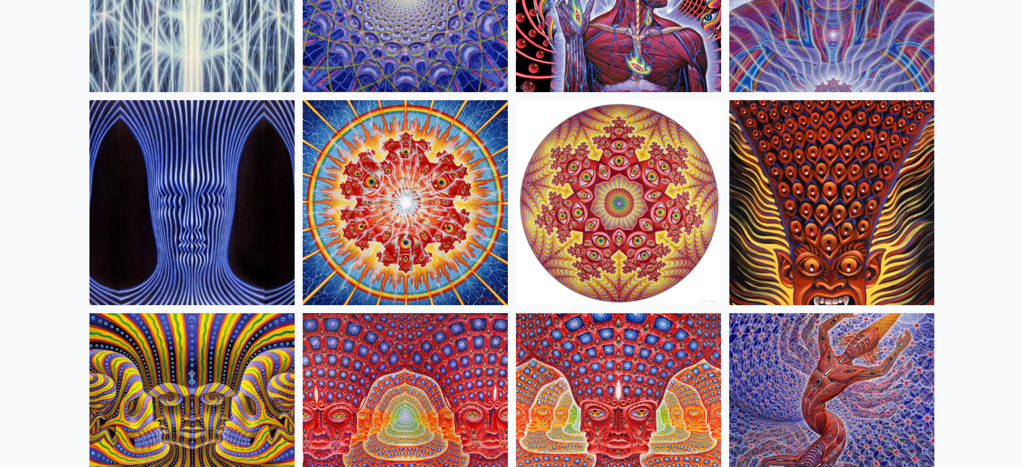
scroll to position [605, 0]
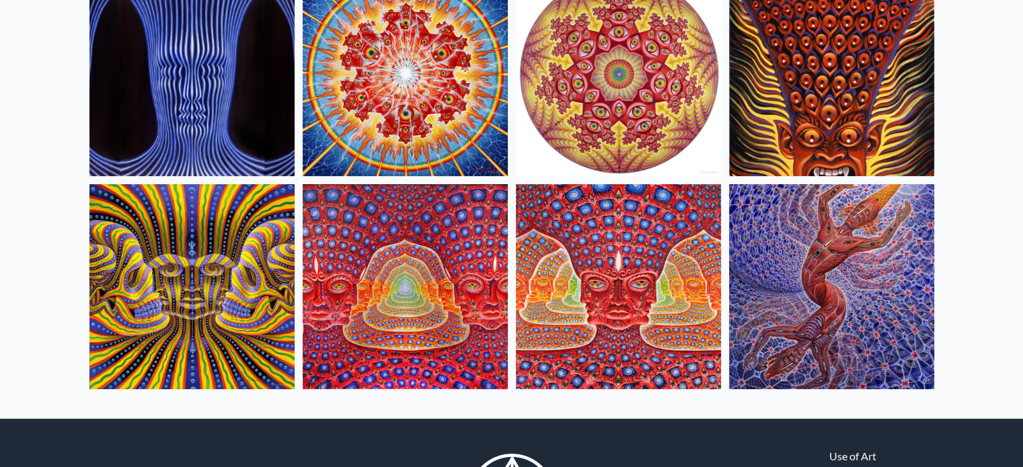
click at [436, 253] on img at bounding box center [405, 286] width 205 height 205
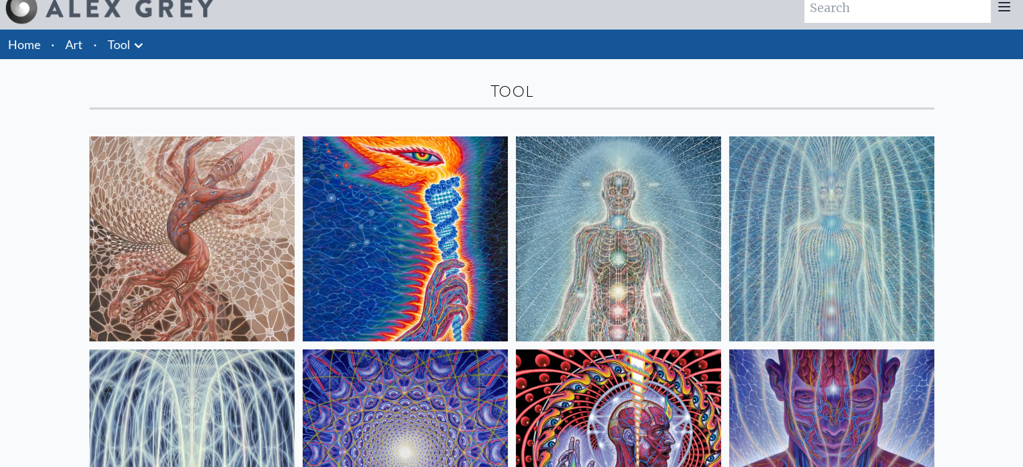
scroll to position [0, 0]
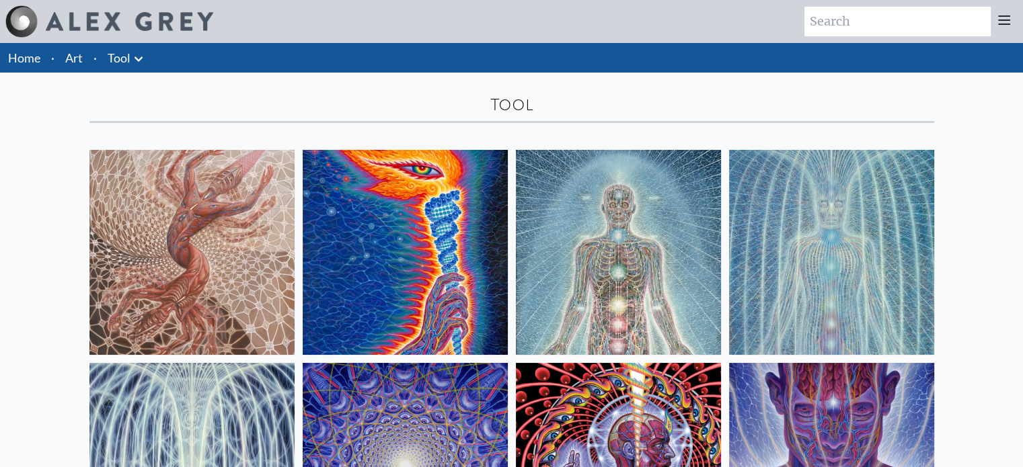
click at [71, 56] on link "Art" at bounding box center [73, 57] width 17 height 19
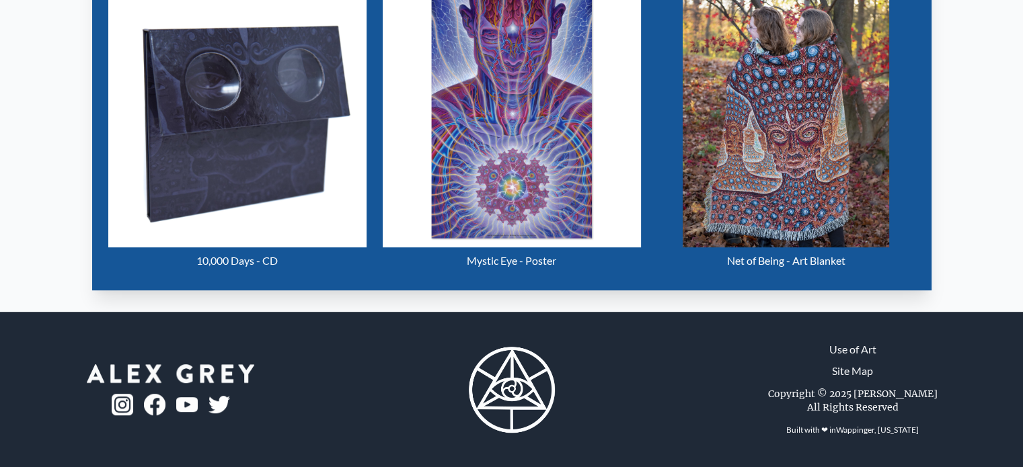
scroll to position [261, 0]
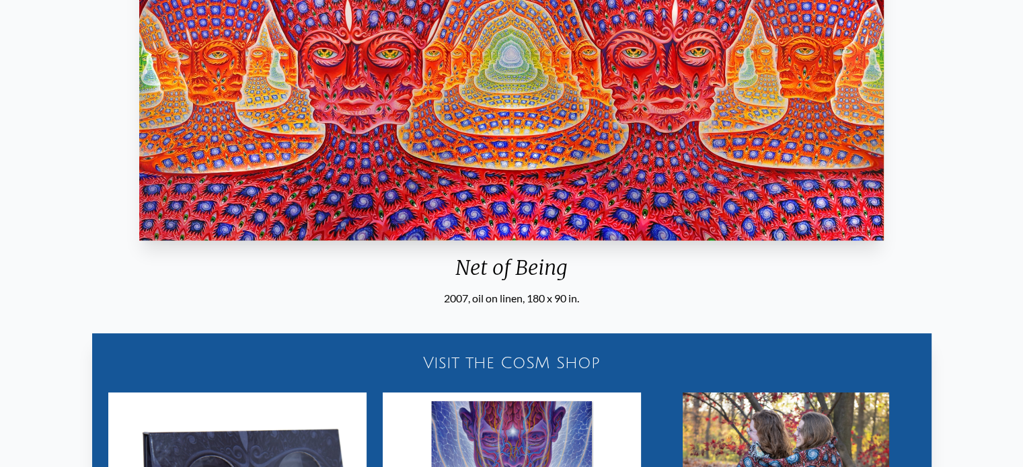
click at [383, 100] on img "14 / 16" at bounding box center [511, 54] width 744 height 374
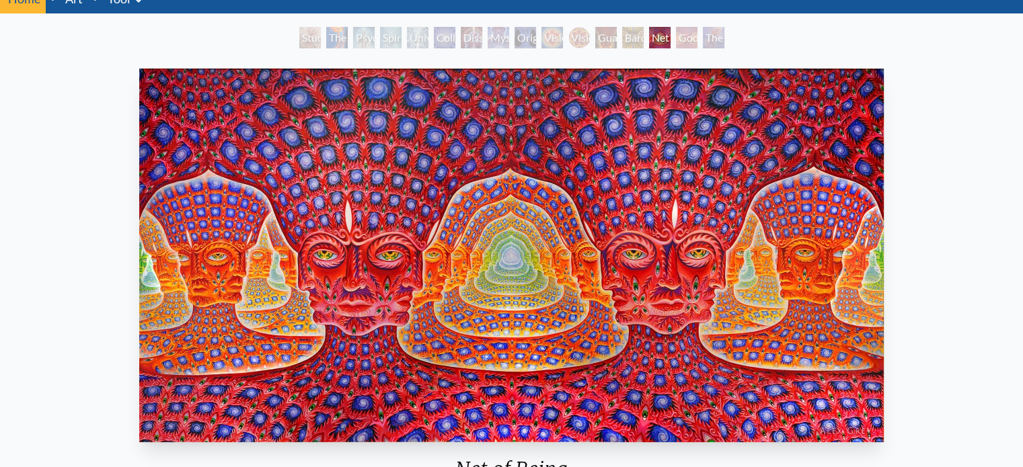
scroll to position [0, 0]
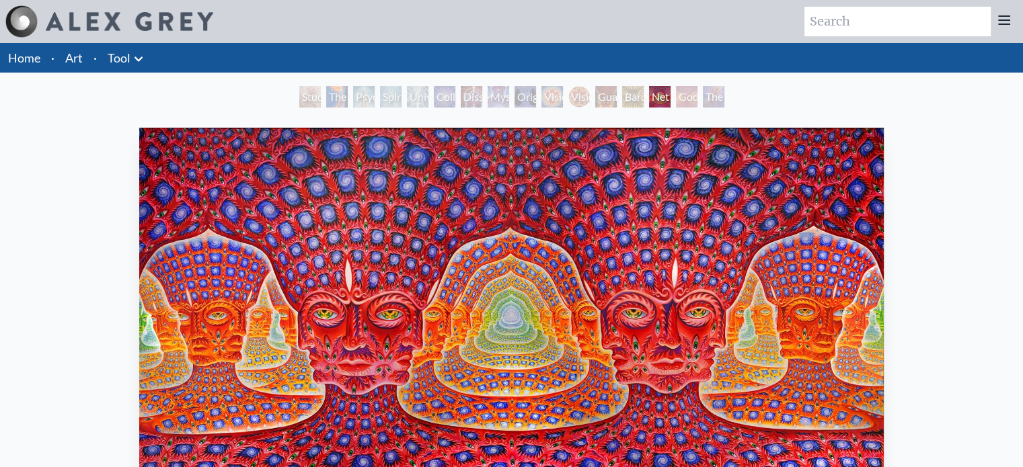
click at [414, 180] on img "14 / 16" at bounding box center [511, 315] width 744 height 374
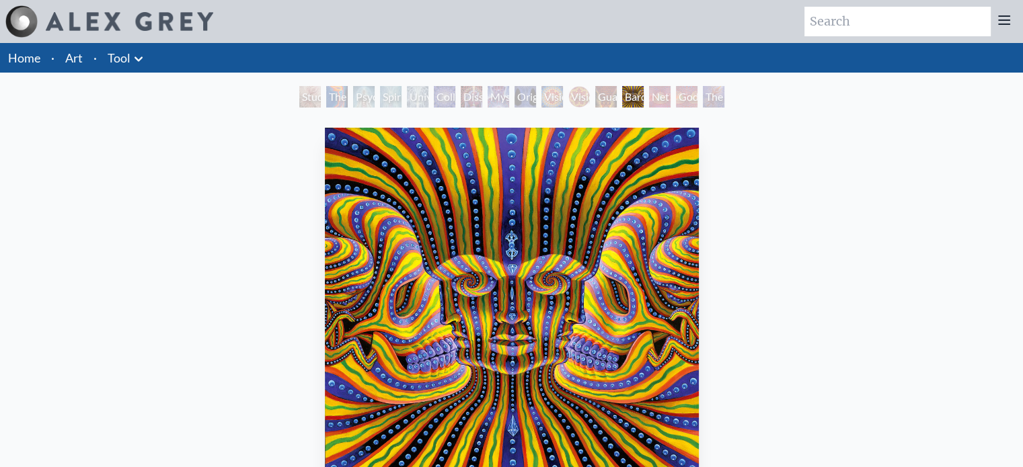
click at [662, 97] on div "Net of Being" at bounding box center [660, 97] width 22 height 22
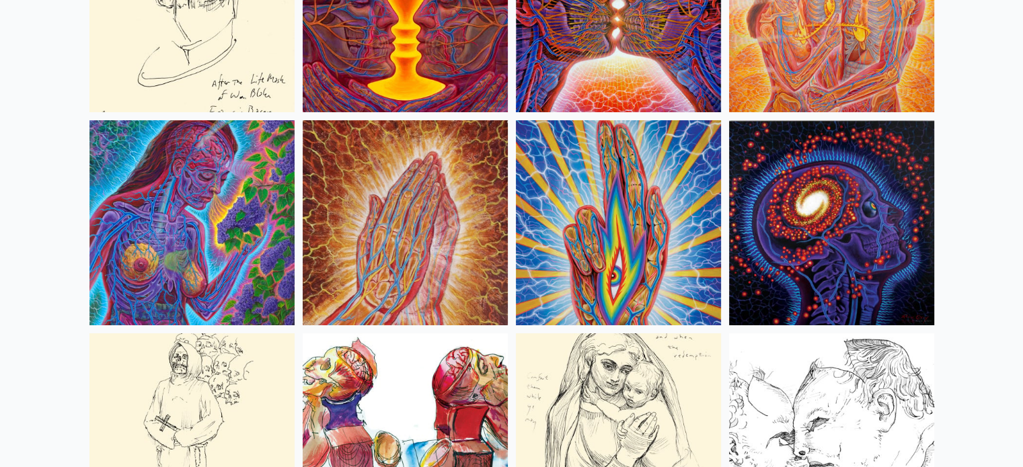
scroll to position [5003, 0]
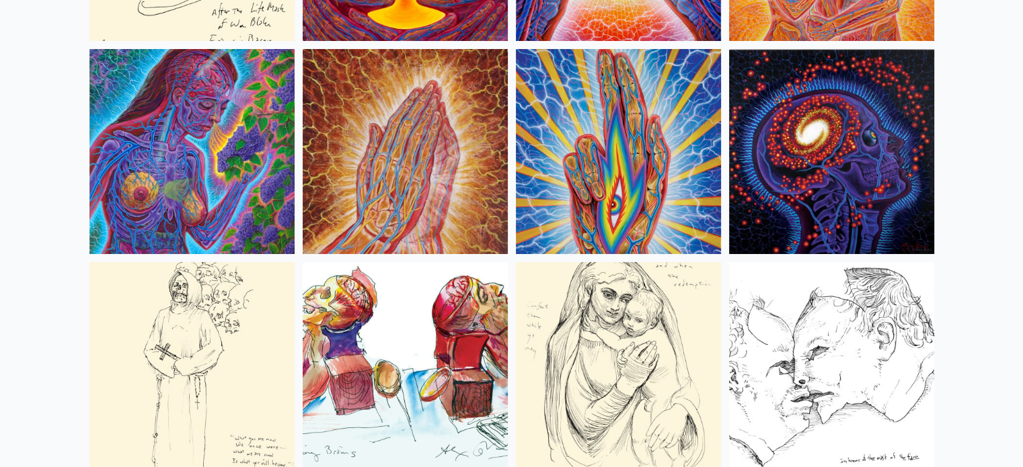
click at [917, 142] on img at bounding box center [831, 151] width 205 height 205
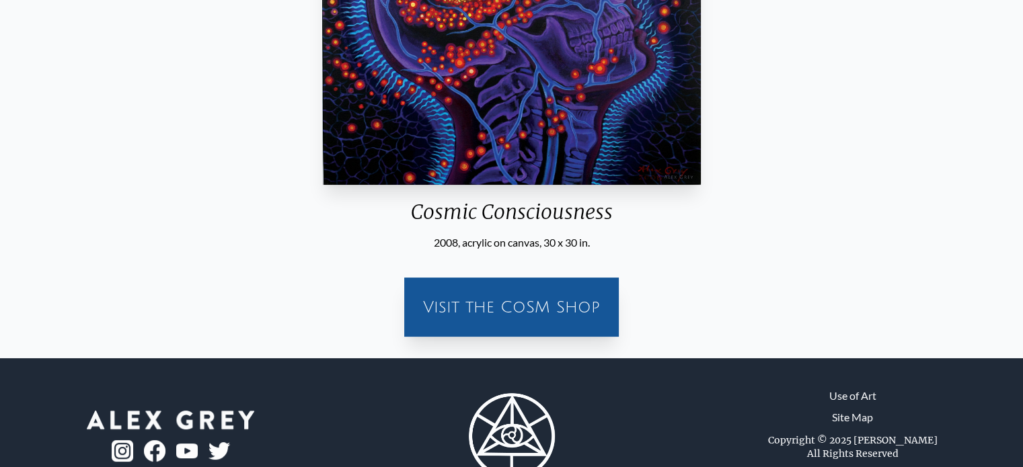
scroll to position [336, 0]
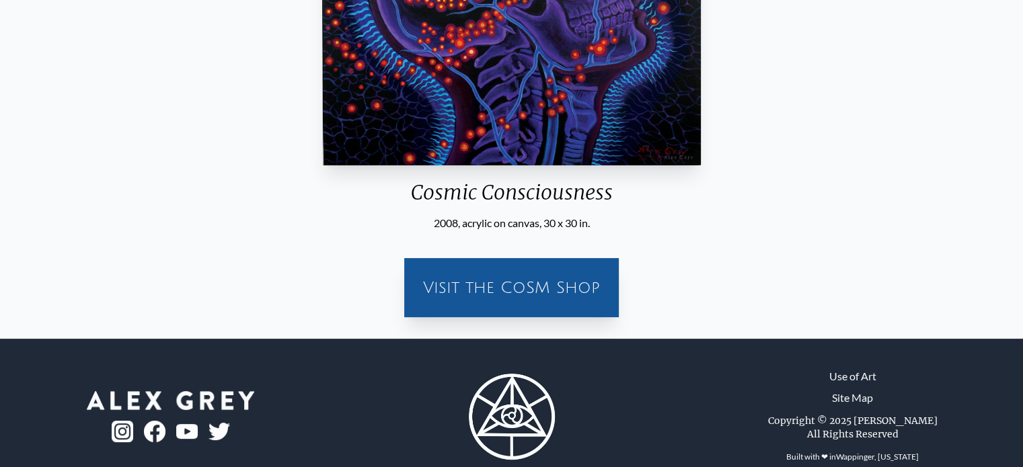
click at [549, 280] on div "Visit the CoSM Shop" at bounding box center [511, 287] width 198 height 43
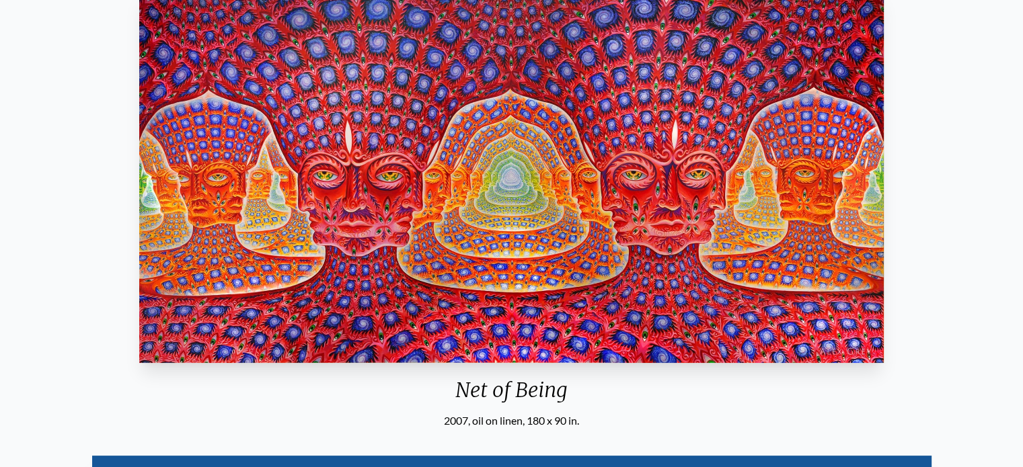
scroll to position [134, 0]
